Goal: Find specific fact: Find specific fact

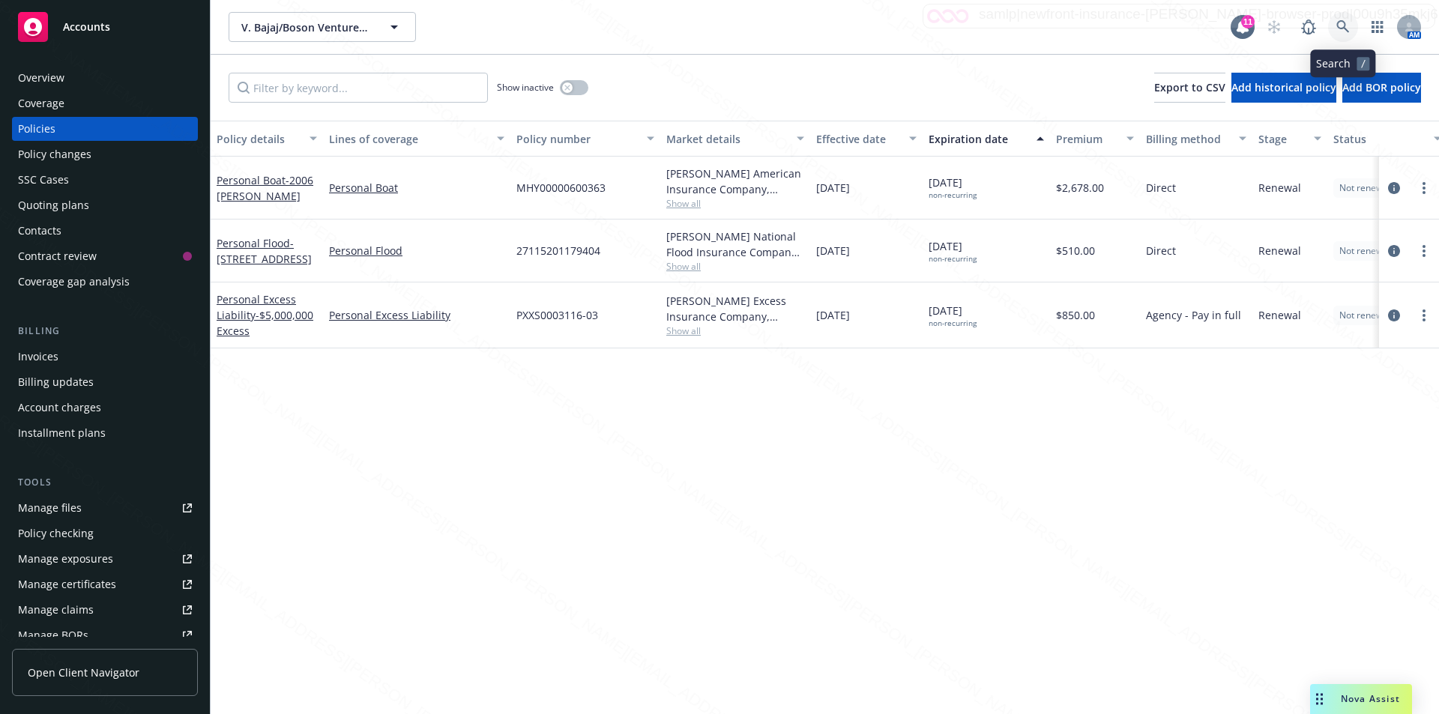
click at [1337, 22] on icon at bounding box center [1342, 26] width 13 height 13
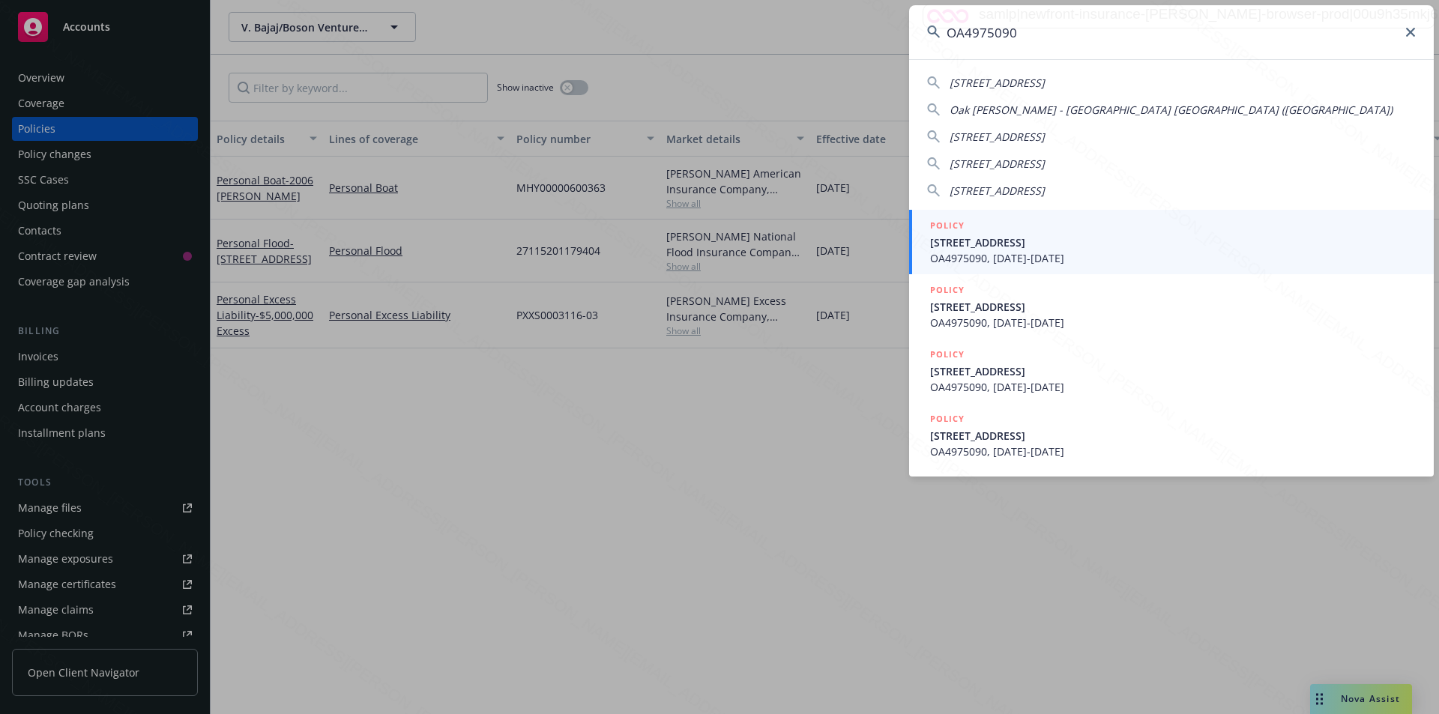
type input "OA4975090"
click at [1021, 252] on span "OA4975090, [DATE]-[DATE]" at bounding box center [1173, 258] width 486 height 16
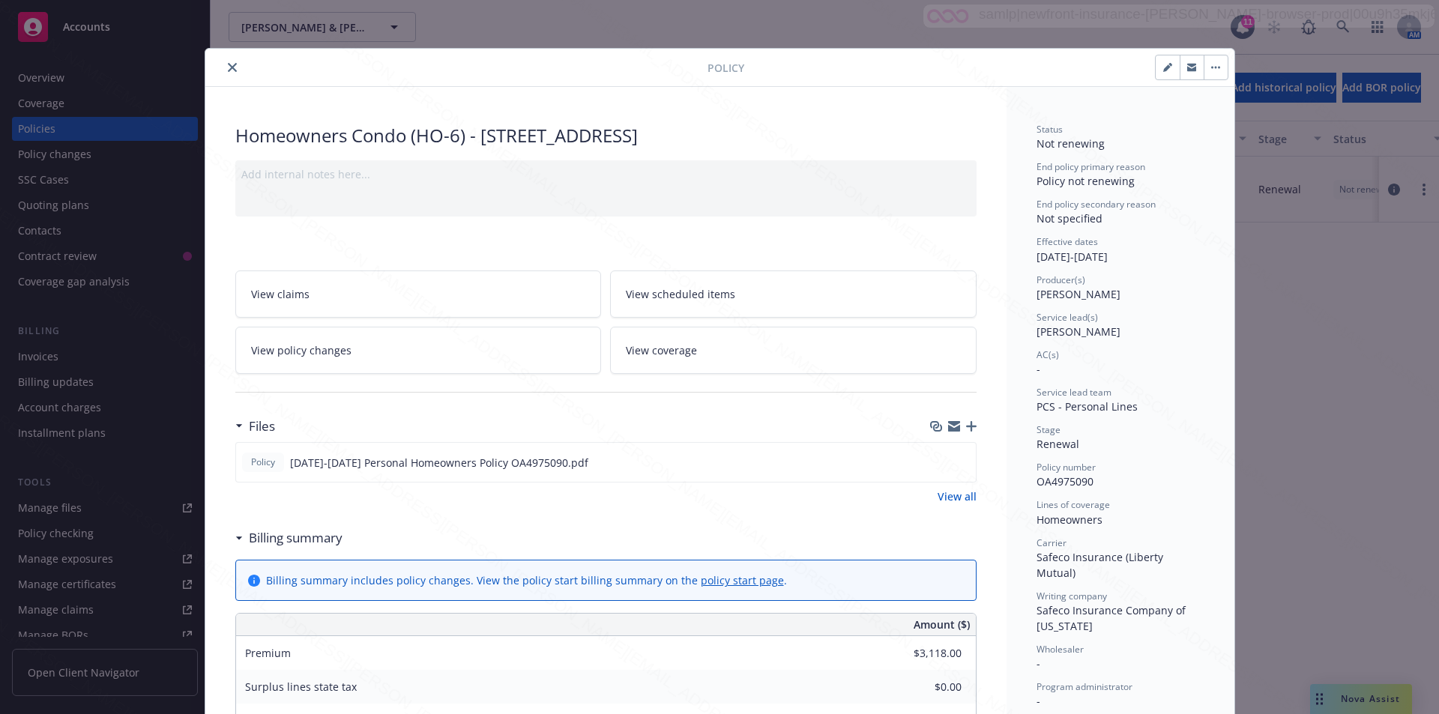
click at [228, 66] on icon "close" at bounding box center [232, 67] width 9 height 9
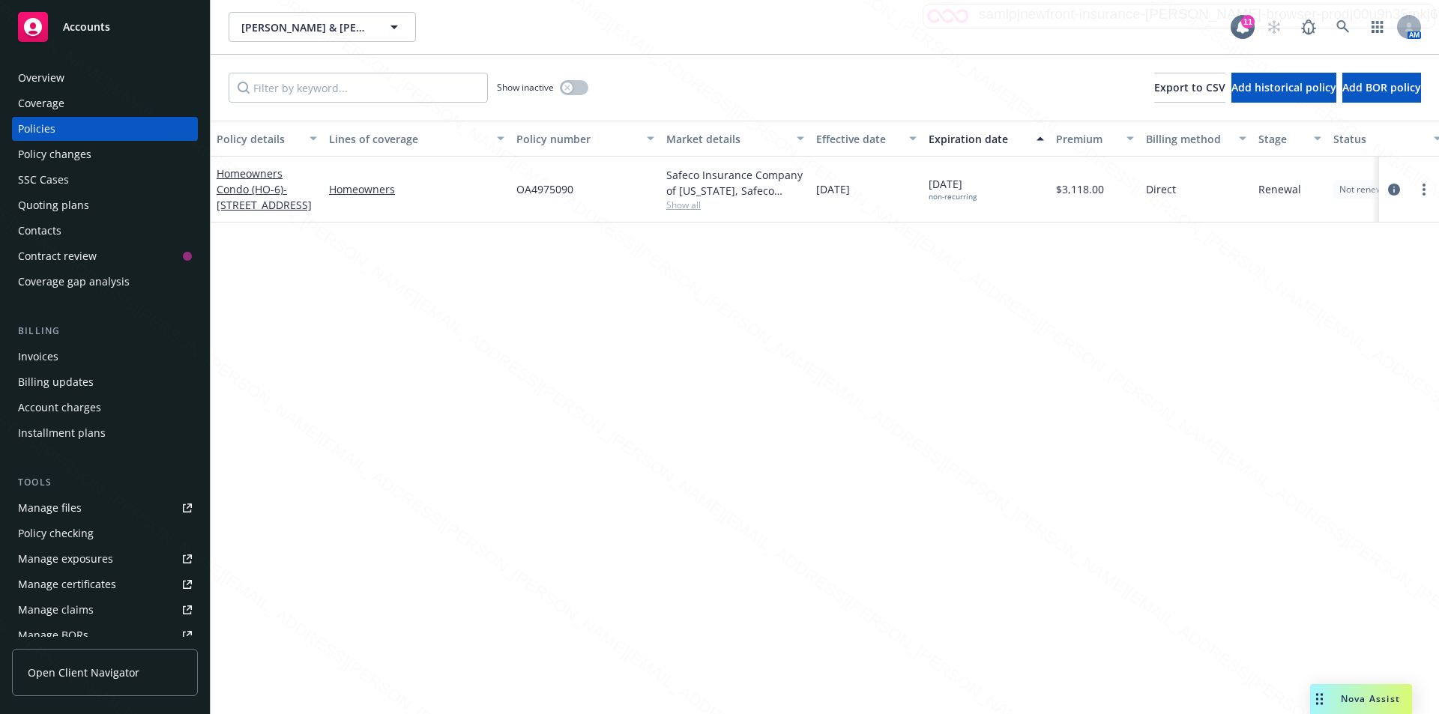
click at [46, 73] on div "Overview" at bounding box center [41, 78] width 46 height 24
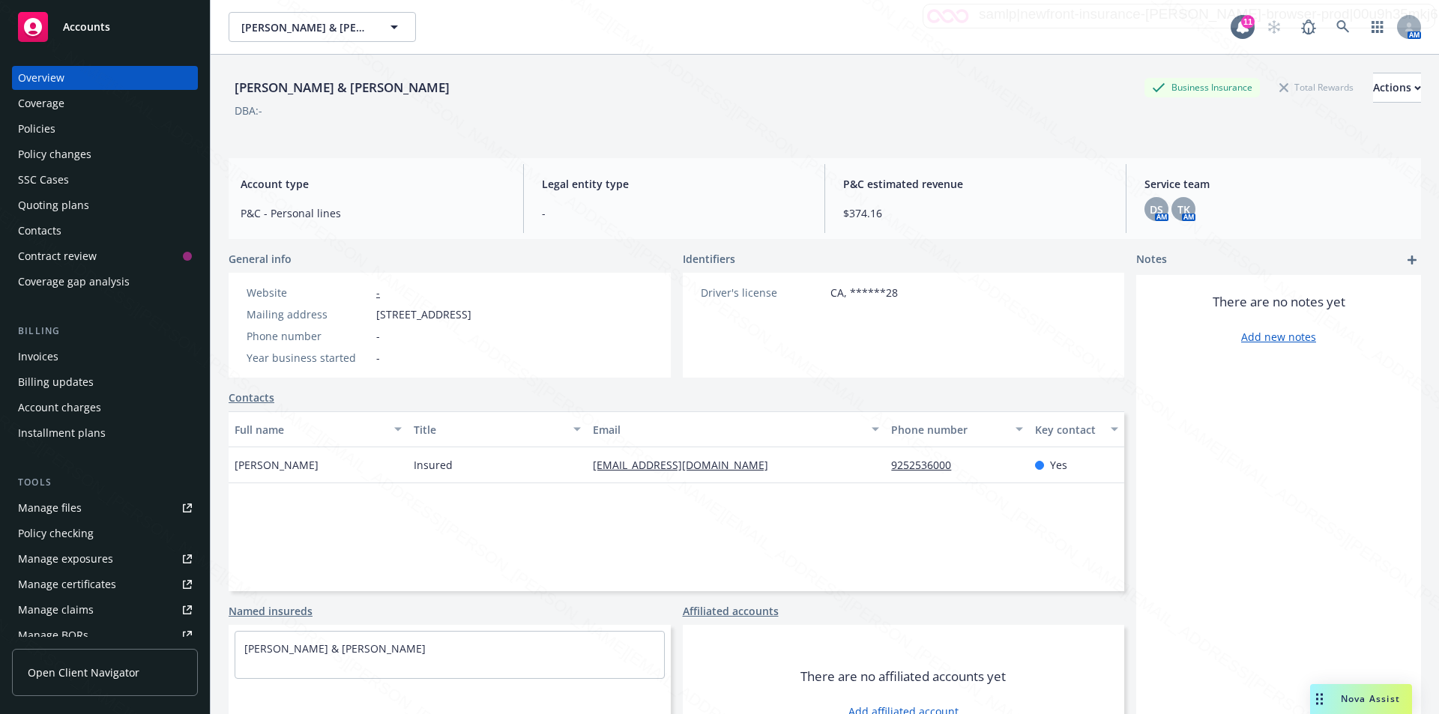
click at [462, 107] on div "DBA: -" at bounding box center [825, 111] width 1192 height 16
click at [1336, 25] on icon at bounding box center [1342, 26] width 13 height 13
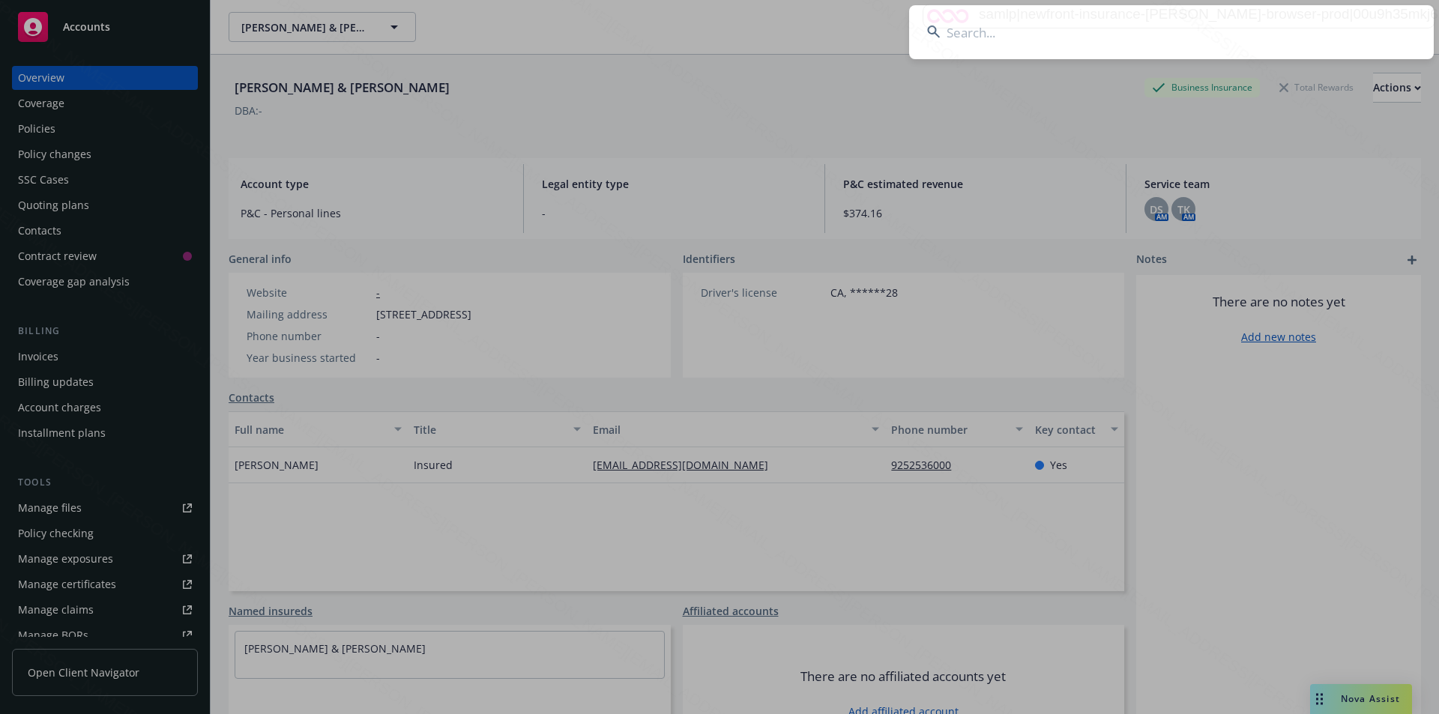
click at [1103, 28] on input at bounding box center [1171, 32] width 524 height 54
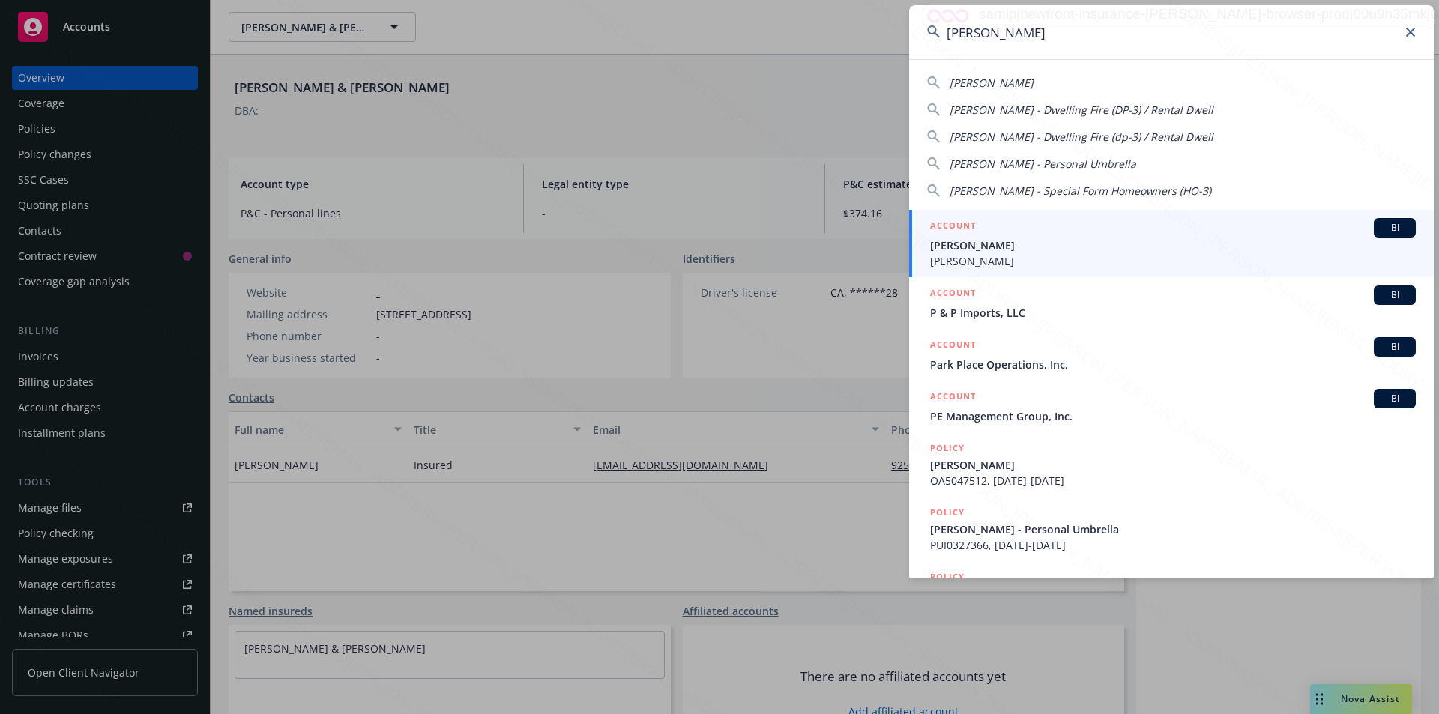
type input "[PERSON_NAME]"
click at [1004, 250] on span "[PERSON_NAME]" at bounding box center [1173, 246] width 486 height 16
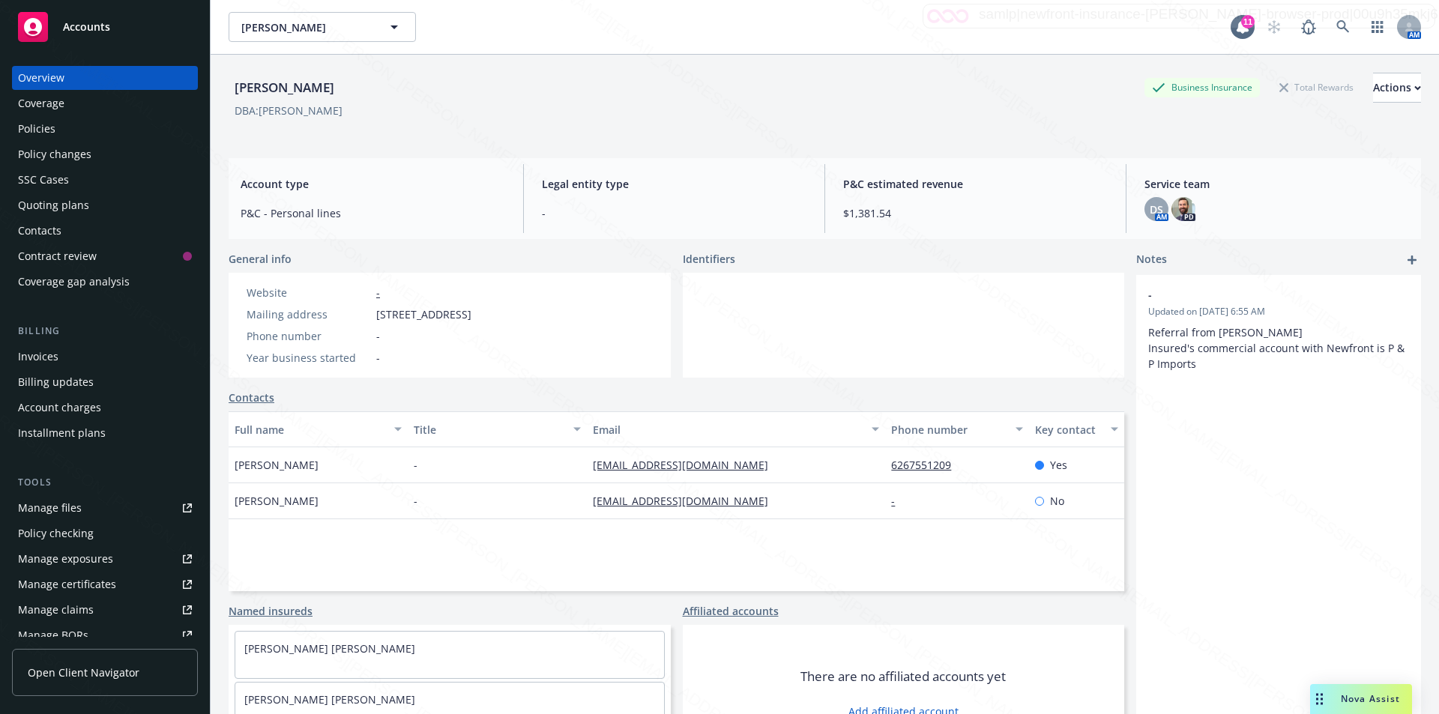
click at [19, 128] on div "Policies" at bounding box center [36, 129] width 37 height 24
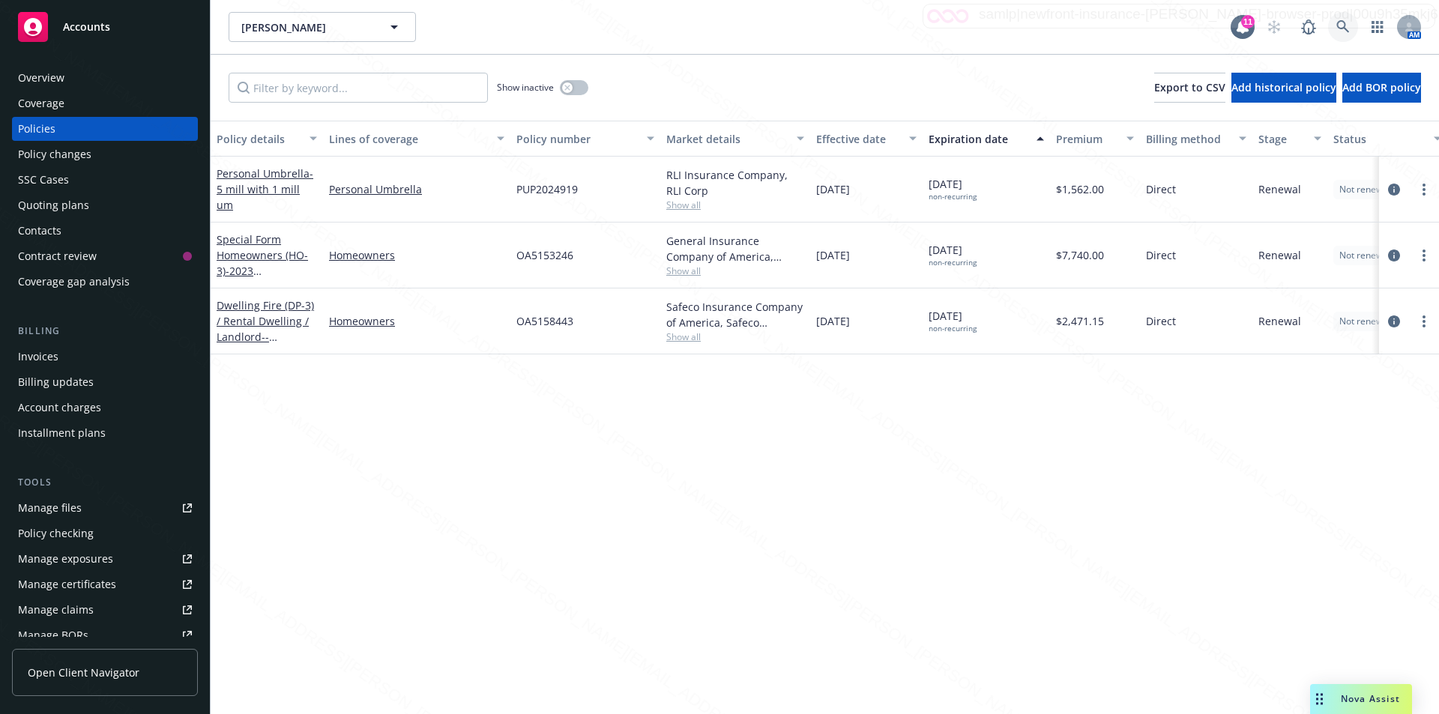
click at [1341, 22] on icon at bounding box center [1342, 26] width 13 height 13
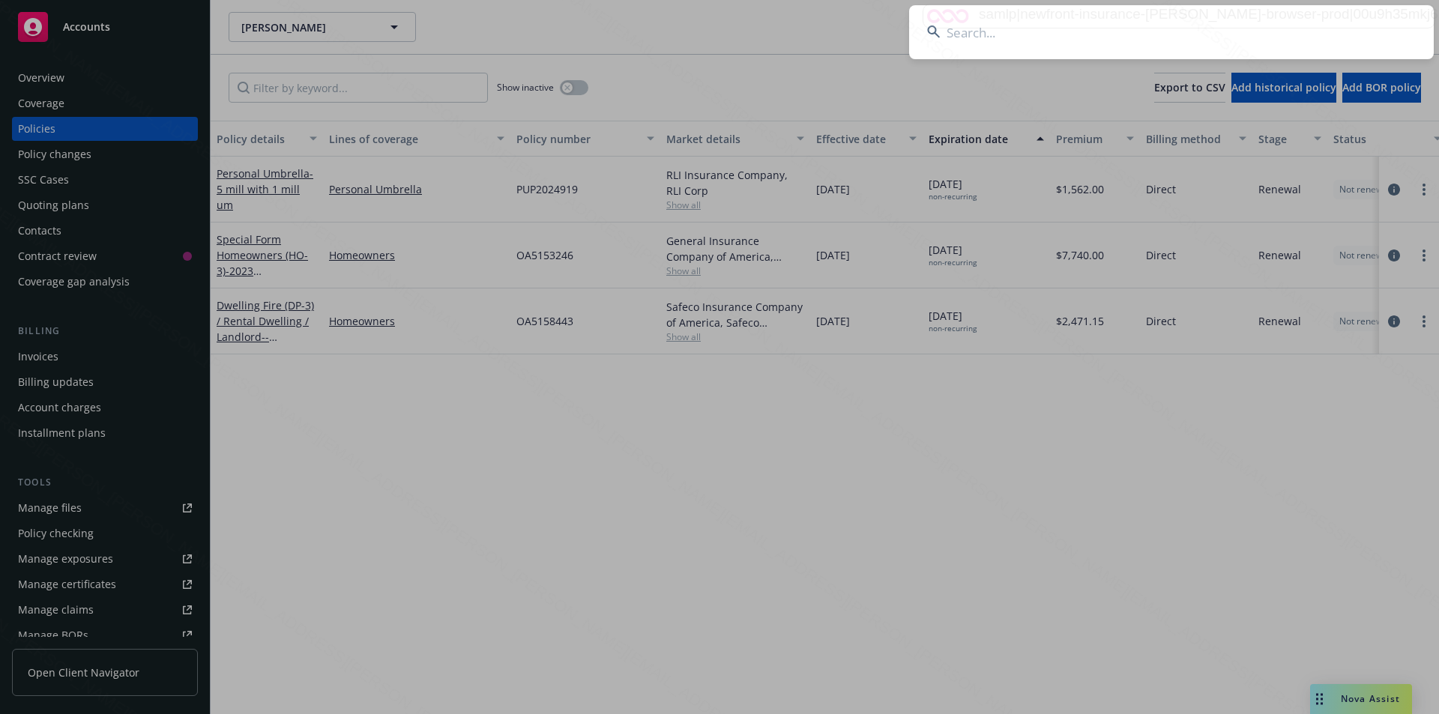
click at [1136, 33] on input at bounding box center [1171, 32] width 524 height 54
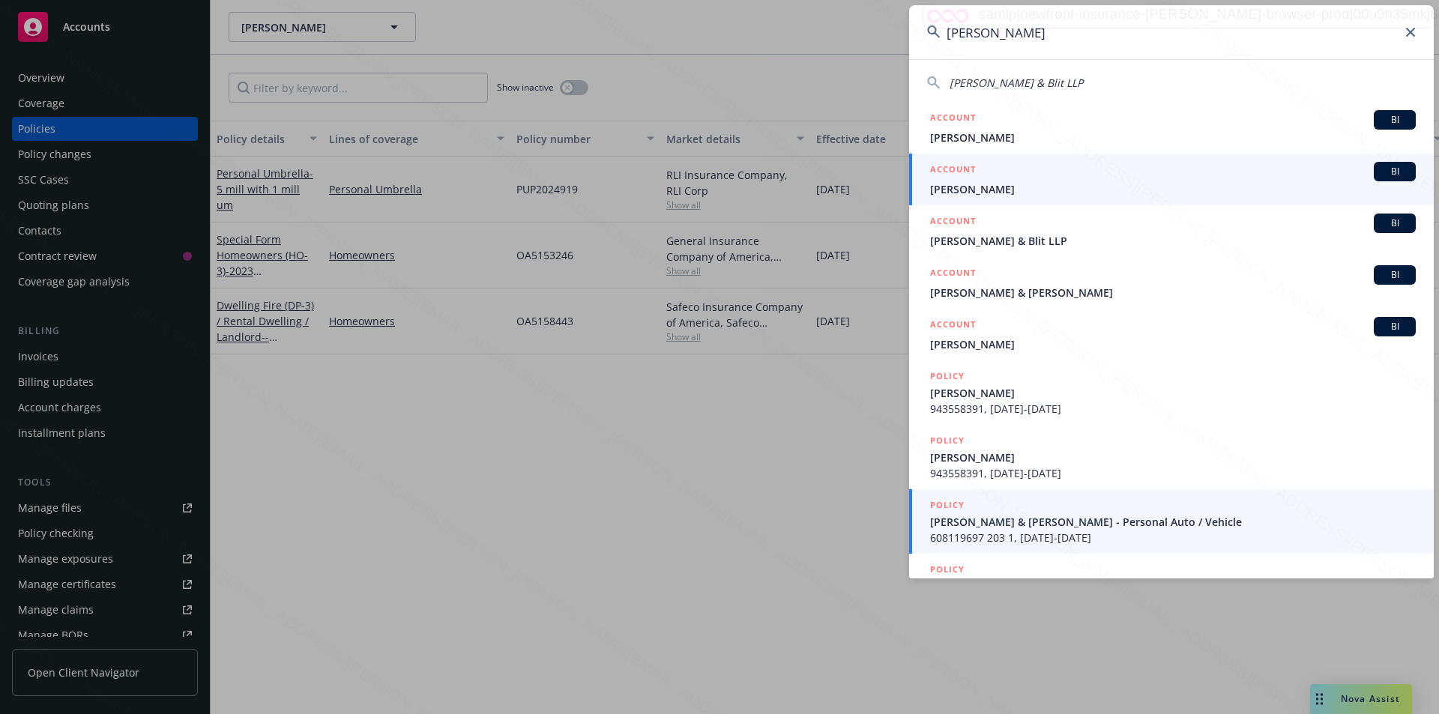
type input "[PERSON_NAME]"
click at [1014, 530] on span "608119697 203 1, [DATE]-[DATE]" at bounding box center [1173, 538] width 486 height 16
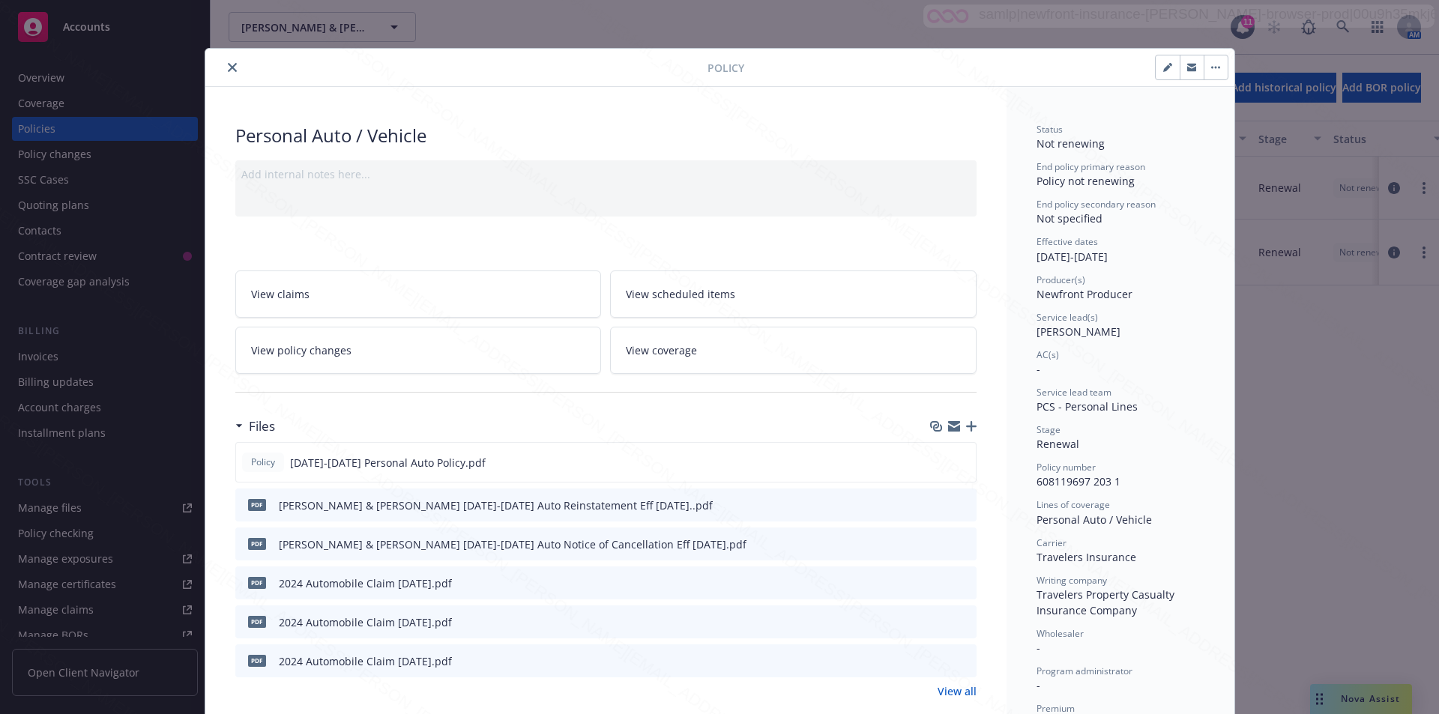
click at [229, 69] on icon "close" at bounding box center [232, 67] width 9 height 9
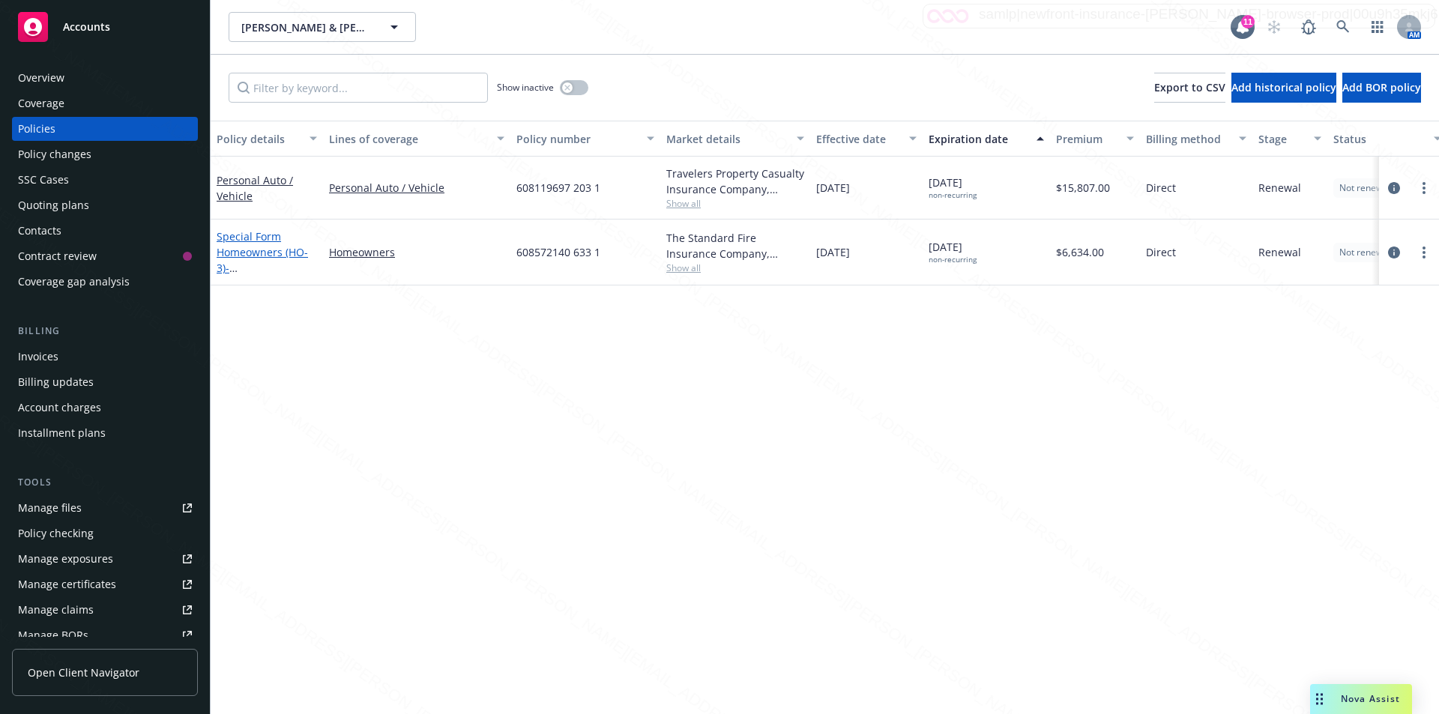
click at [241, 247] on link "Special Form Homeowners (HO-3) - [STREET_ADDRESS][US_STATE] [GEOGRAPHIC_DATA]" at bounding box center [264, 283] width 95 height 109
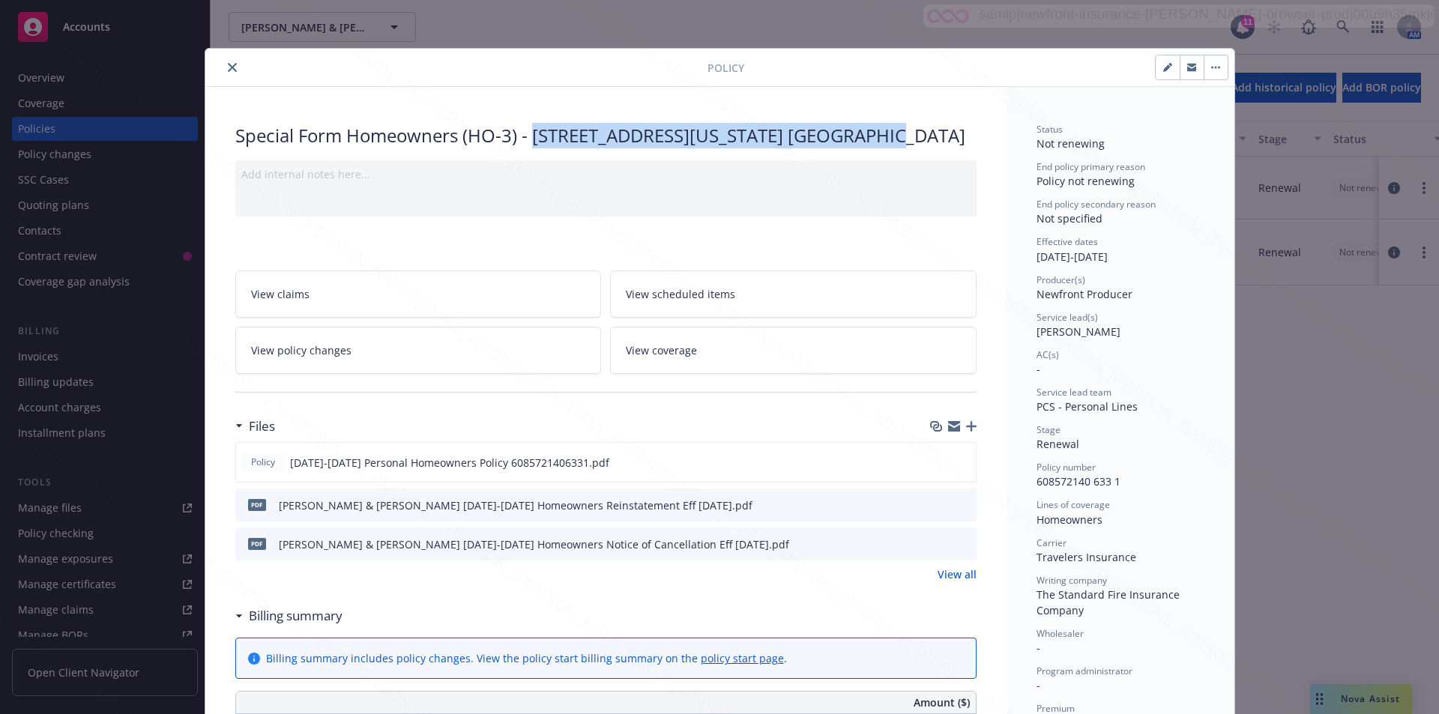
drag, startPoint x: 529, startPoint y: 135, endPoint x: 868, endPoint y: 136, distance: 338.7
click at [868, 136] on div "Special Form Homeowners (HO-3) - [STREET_ADDRESS][US_STATE] [GEOGRAPHIC_DATA]" at bounding box center [605, 135] width 741 height 25
copy div "[STREET_ADDRESS][US_STATE] [GEOGRAPHIC_DATA]"
